Goal: Task Accomplishment & Management: Manage account settings

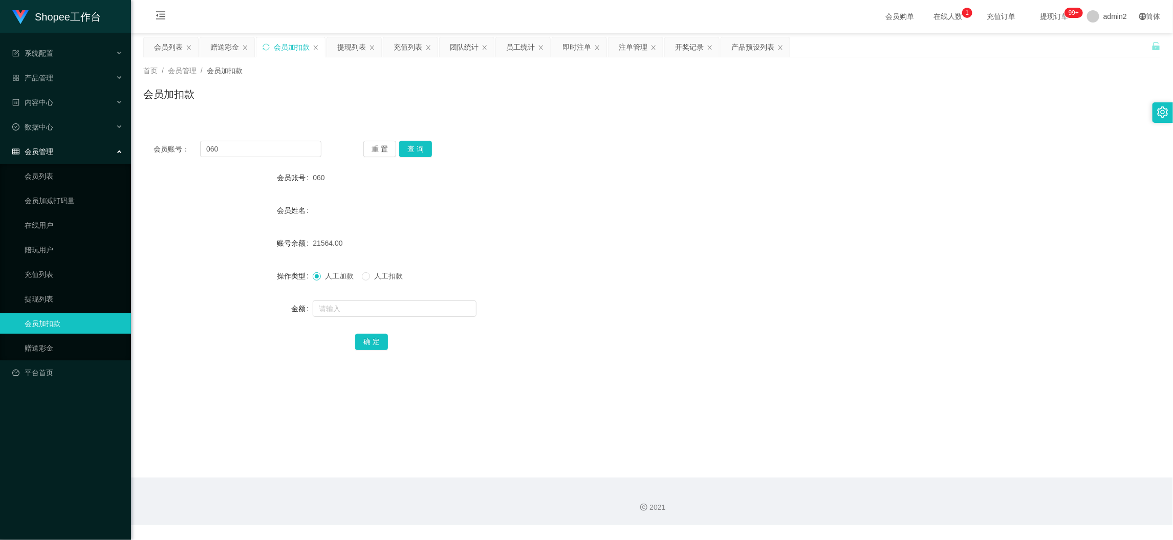
scroll to position [1, 0]
click at [366, 45] on div "提现列表" at bounding box center [354, 46] width 54 height 19
click at [355, 41] on div "提现列表" at bounding box center [351, 46] width 29 height 19
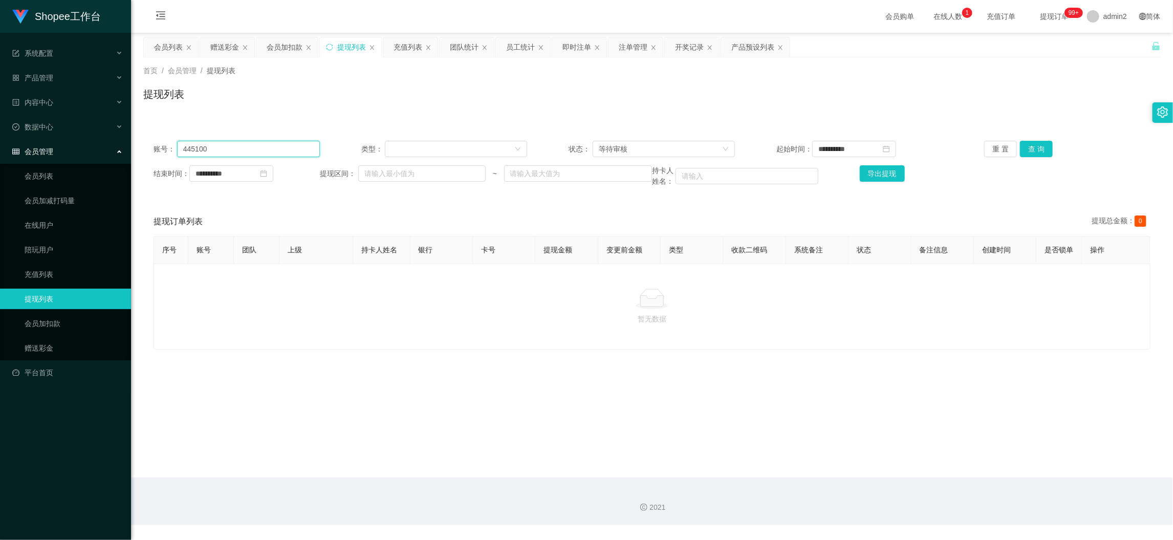
click at [267, 146] on input "445100" at bounding box center [248, 149] width 143 height 16
drag, startPoint x: 267, startPoint y: 146, endPoint x: 264, endPoint y: 171, distance: 25.3
click at [267, 146] on input "445100" at bounding box center [248, 149] width 143 height 16
click at [679, 144] on div "等待审核" at bounding box center [660, 148] width 123 height 15
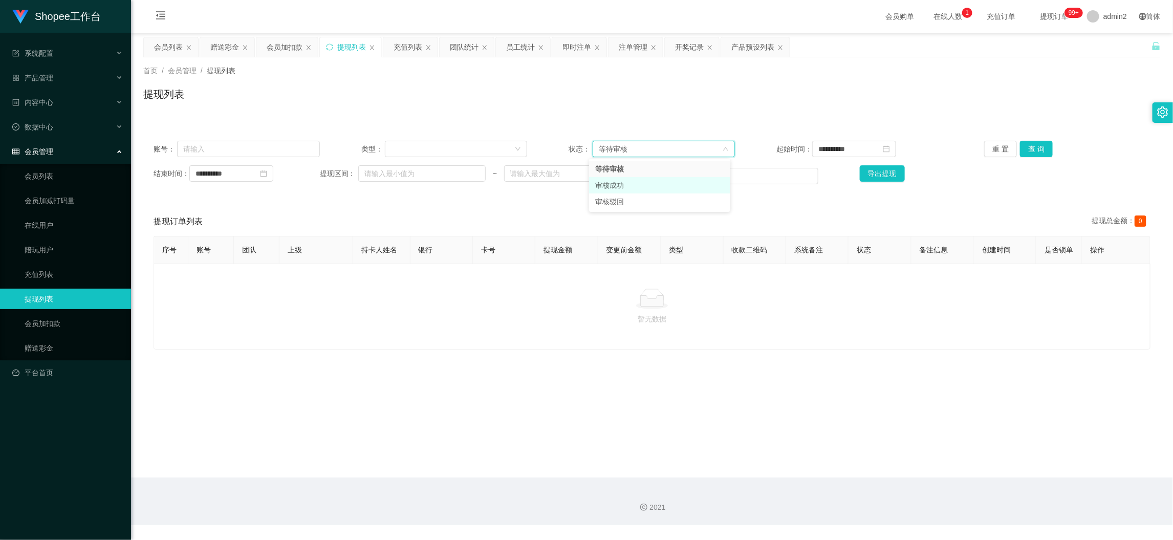
click at [636, 184] on li "审核成功" at bounding box center [659, 185] width 141 height 16
click at [1024, 147] on button "查 询" at bounding box center [1036, 149] width 33 height 16
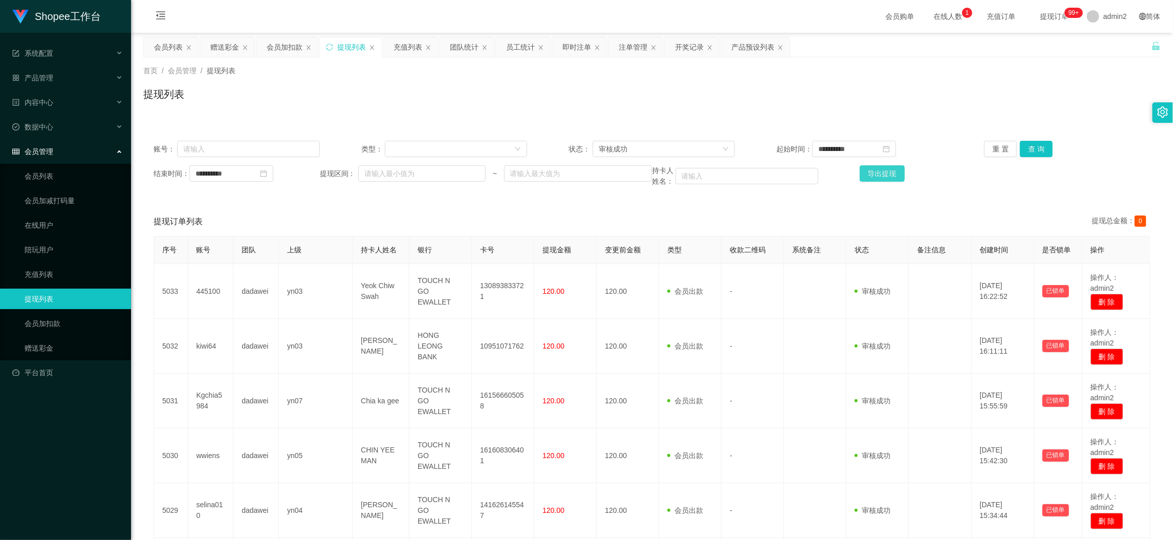
click at [869, 171] on button "导出提现" at bounding box center [882, 173] width 45 height 16
click at [459, 46] on div "团队统计" at bounding box center [464, 46] width 29 height 19
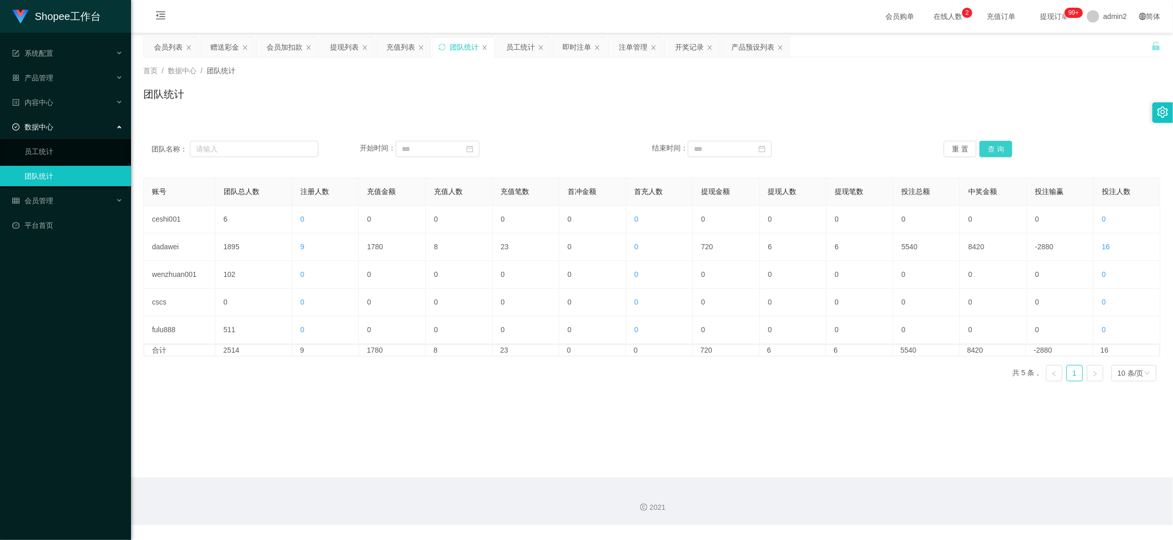
click at [990, 146] on button "查 询" at bounding box center [996, 149] width 33 height 16
click at [569, 398] on main "关闭左侧 关闭右侧 关闭其它 刷新页面 会员列表 赠送彩金 会员加扣款 提现列表 充值列表 团队统计 员工统计 即时注单 注单管理 开奖记录 产品预设列表 首…" at bounding box center [652, 255] width 1042 height 445
click at [749, 473] on main "关闭左侧 关闭右侧 关闭其它 刷新页面 会员列表 赠送彩金 会员加扣款 提现列表 充值列表 团队统计 员工统计 即时注单 注单管理 开奖记录 产品预设列表 首…" at bounding box center [652, 255] width 1042 height 445
click at [170, 47] on div "会员列表" at bounding box center [168, 46] width 29 height 19
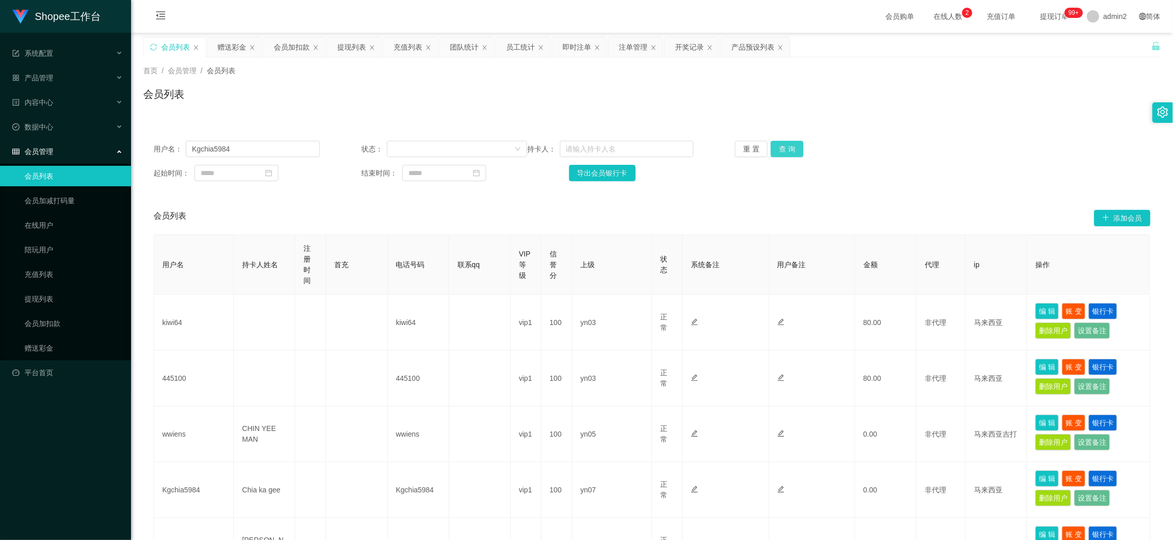
click at [782, 149] on button "查 询" at bounding box center [787, 149] width 33 height 16
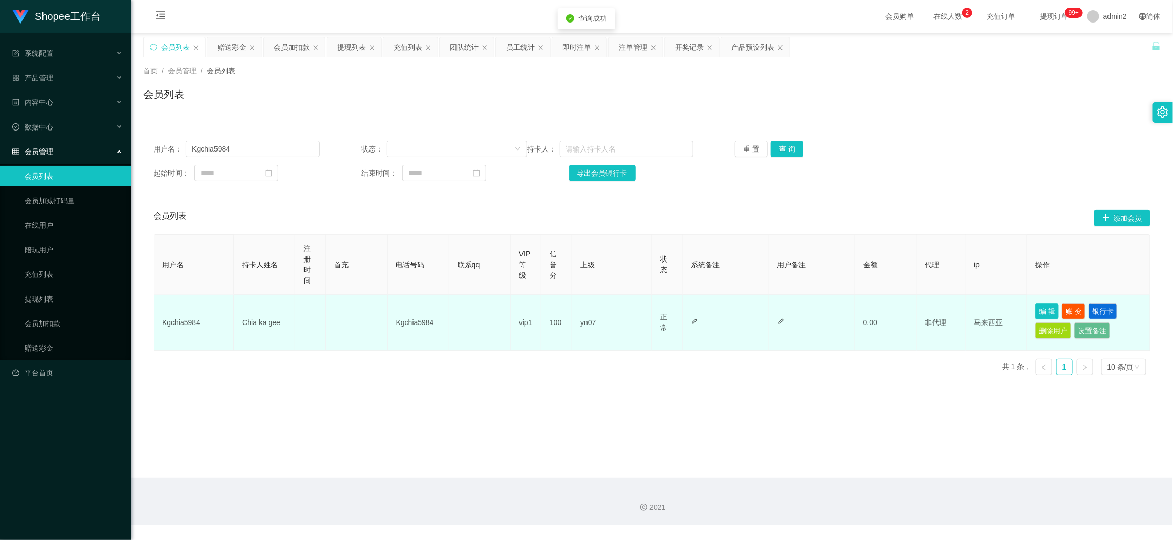
click at [1037, 308] on button "编 辑" at bounding box center [1047, 311] width 24 height 16
type input "Kgchia5984"
type input "Chia ka gee"
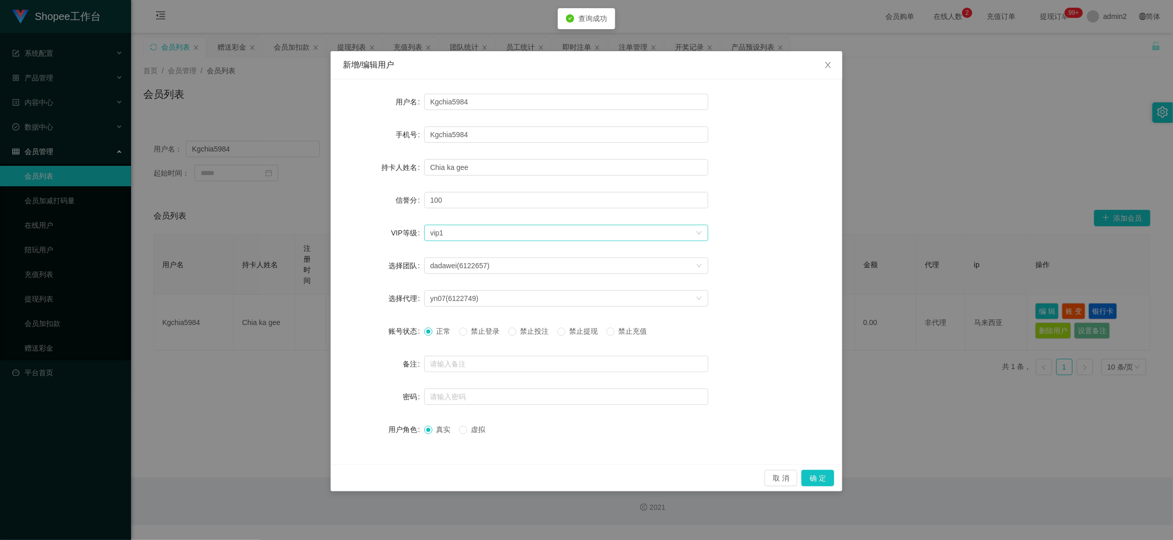
click at [528, 235] on div "选择VIP等级 vip1" at bounding box center [562, 232] width 265 height 15
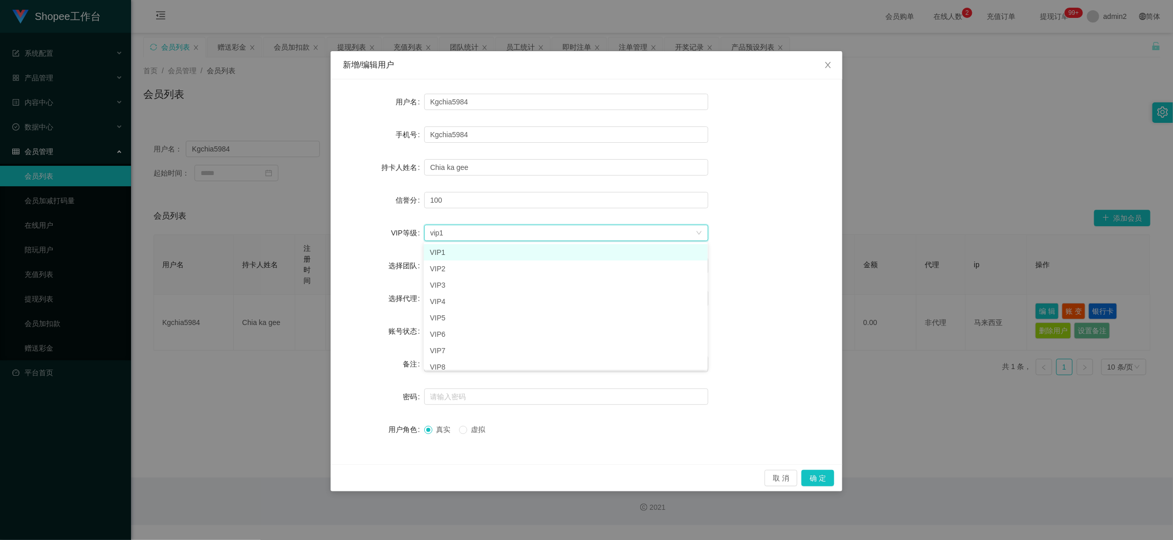
click at [939, 122] on div "新增/编辑用户 用户名 Kgchia5984 手机号 Kgchia5984 持卡人姓名 [PERSON_NAME] ka gee 信誉分 100 VIP等级 …" at bounding box center [586, 270] width 1173 height 540
